Goal: Task Accomplishment & Management: Manage account settings

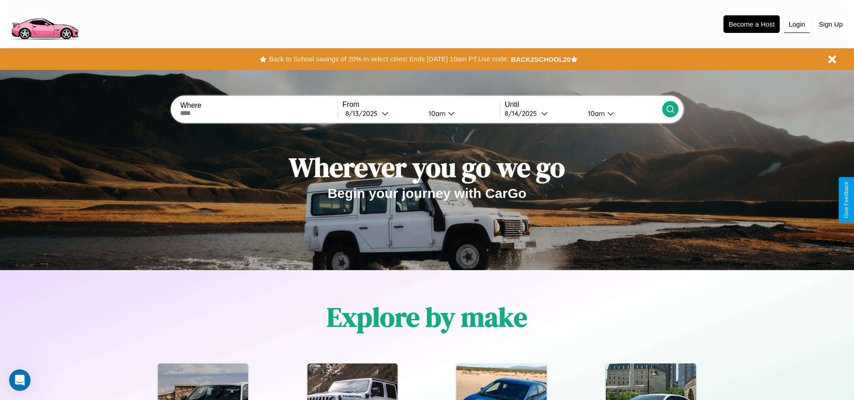
click at [797, 24] on button "Login" at bounding box center [798, 24] width 26 height 17
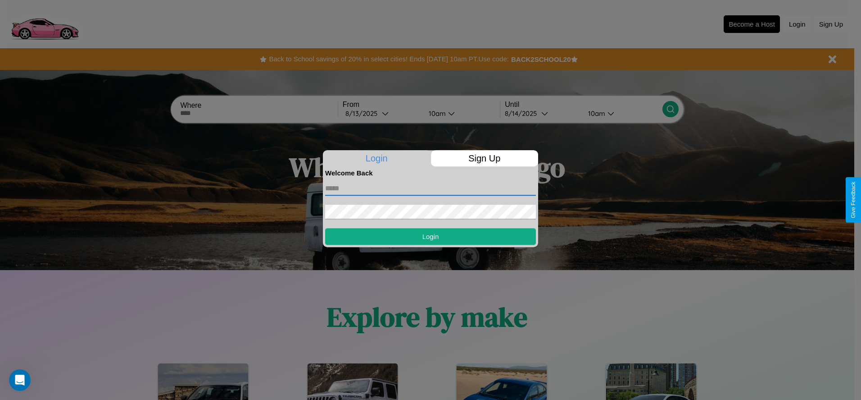
click at [431, 188] on input "text" at bounding box center [430, 188] width 211 height 14
type input "**********"
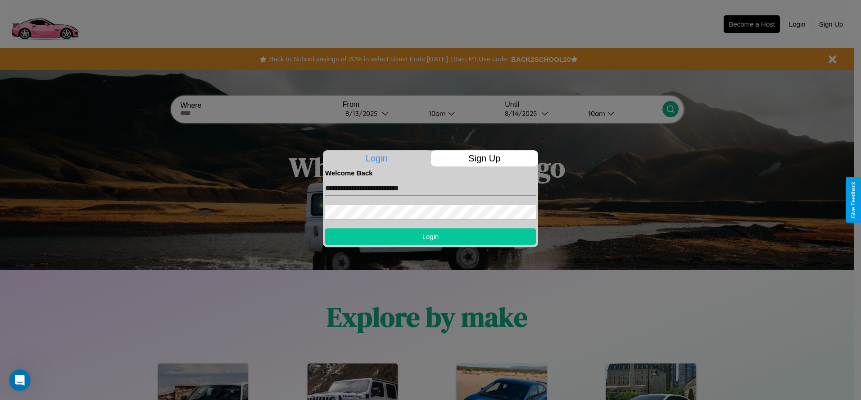
click at [431, 236] on button "Login" at bounding box center [430, 236] width 211 height 17
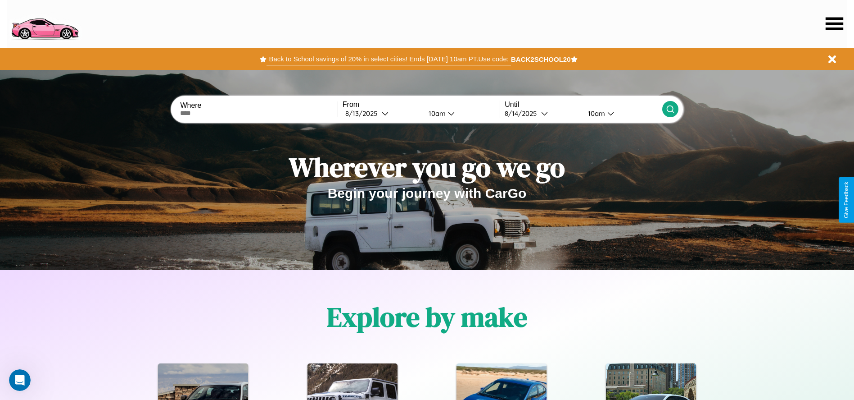
click at [389, 59] on button "Back to School savings of 20% in select cities! Ends [DATE] 10am PT. Use code:" at bounding box center [389, 59] width 244 height 13
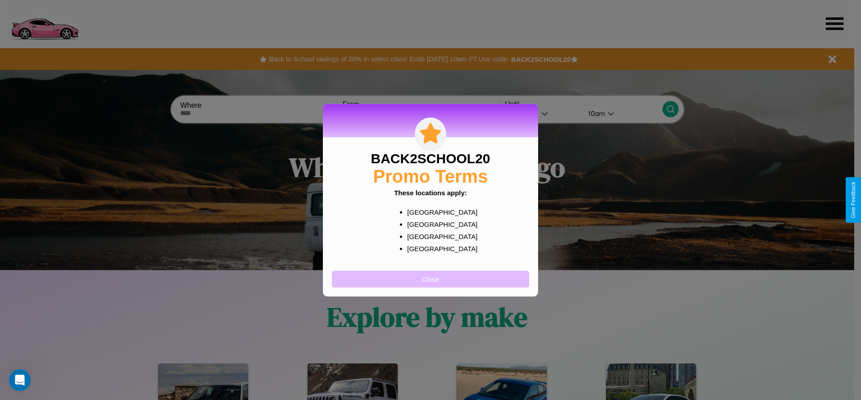
click at [431, 278] on button "Close" at bounding box center [430, 278] width 197 height 17
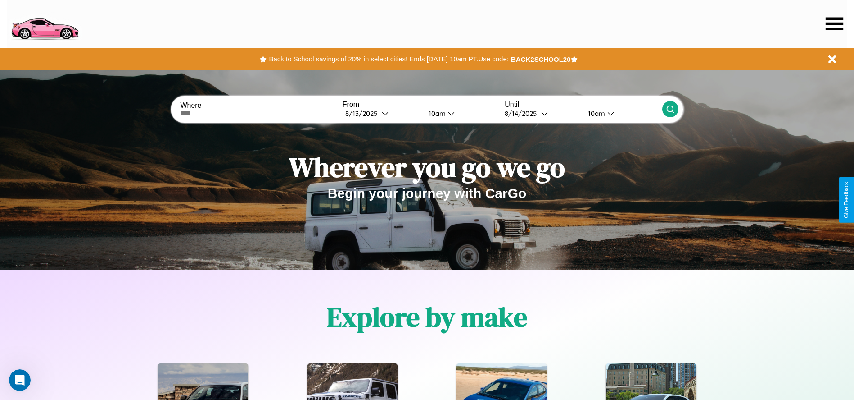
click at [835, 23] on icon at bounding box center [835, 23] width 18 height 13
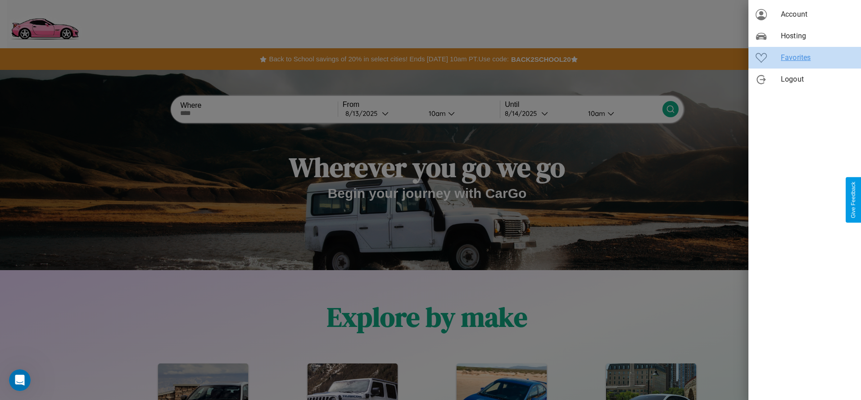
click at [805, 58] on span "Favorites" at bounding box center [817, 57] width 73 height 11
